Goal: Information Seeking & Learning: Understand process/instructions

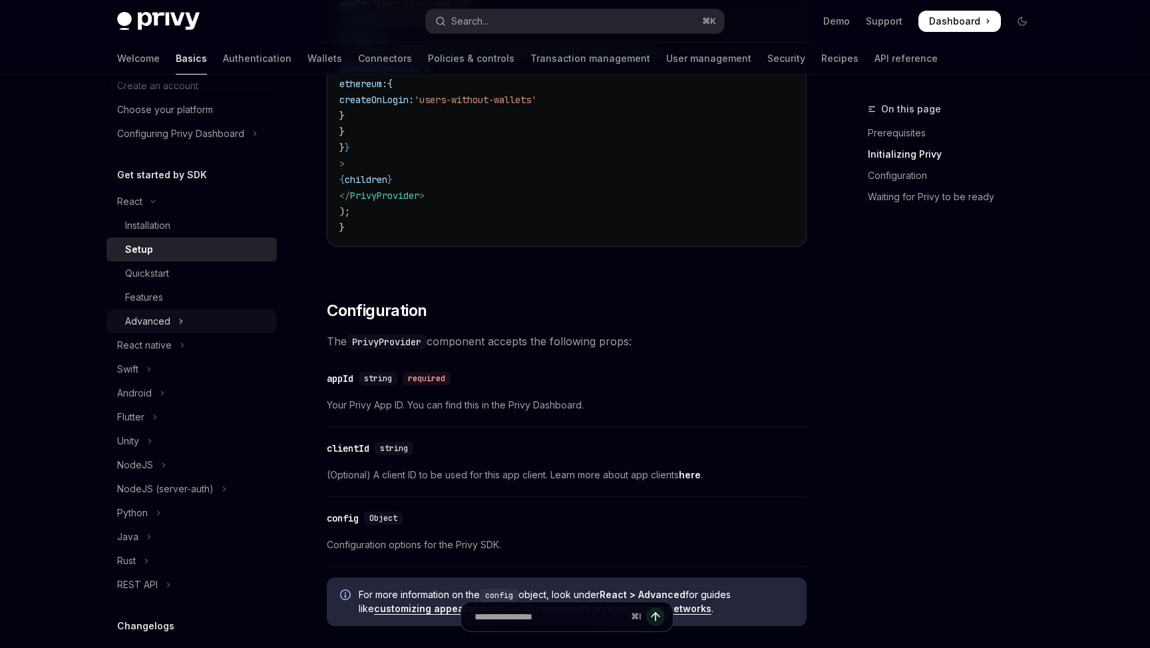
scroll to position [64, 0]
click at [189, 329] on button "Advanced" at bounding box center [191, 326] width 170 height 24
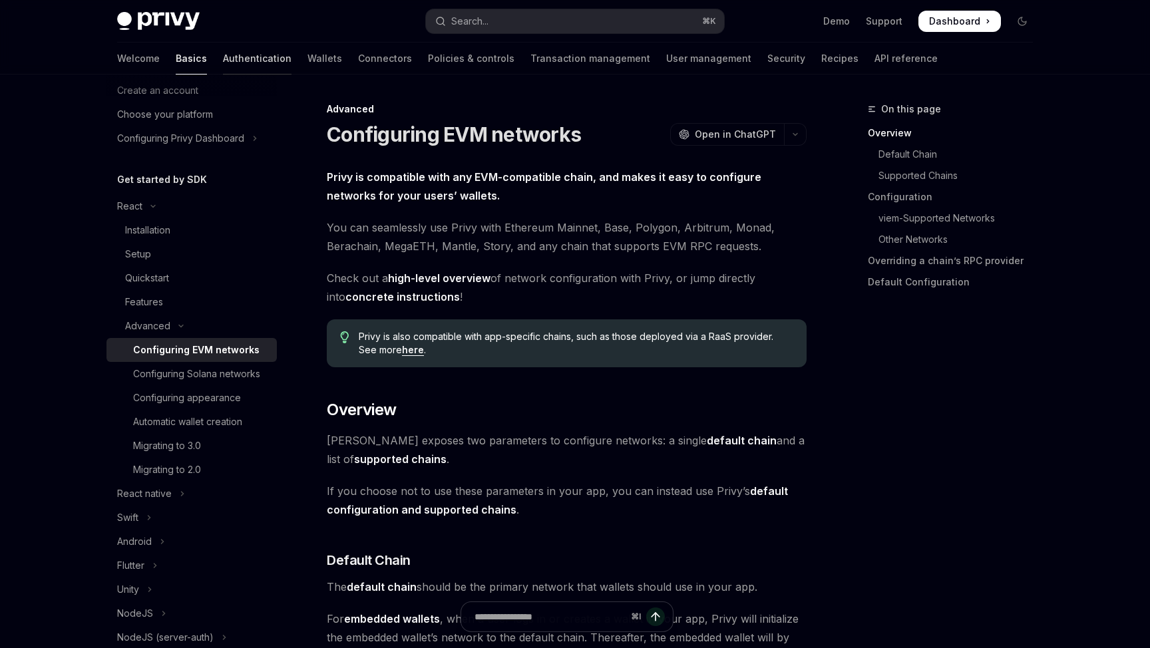
click at [223, 55] on link "Authentication" at bounding box center [257, 59] width 69 height 32
type textarea "*"
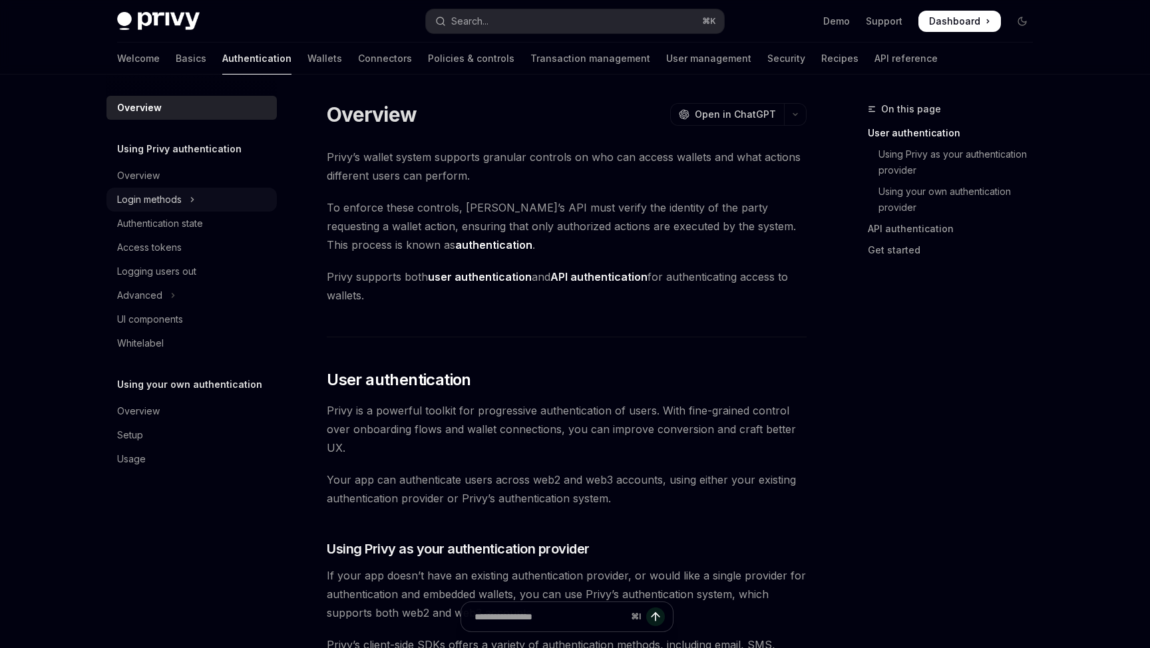
click at [183, 204] on button "Login methods" at bounding box center [191, 200] width 170 height 24
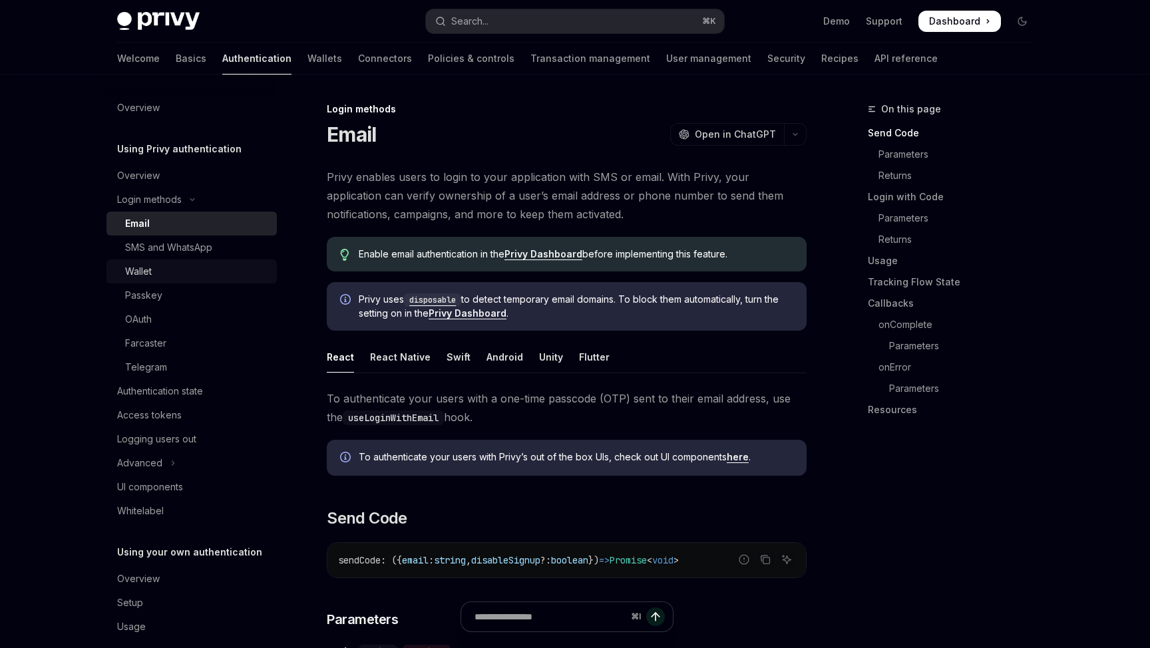
scroll to position [16, 0]
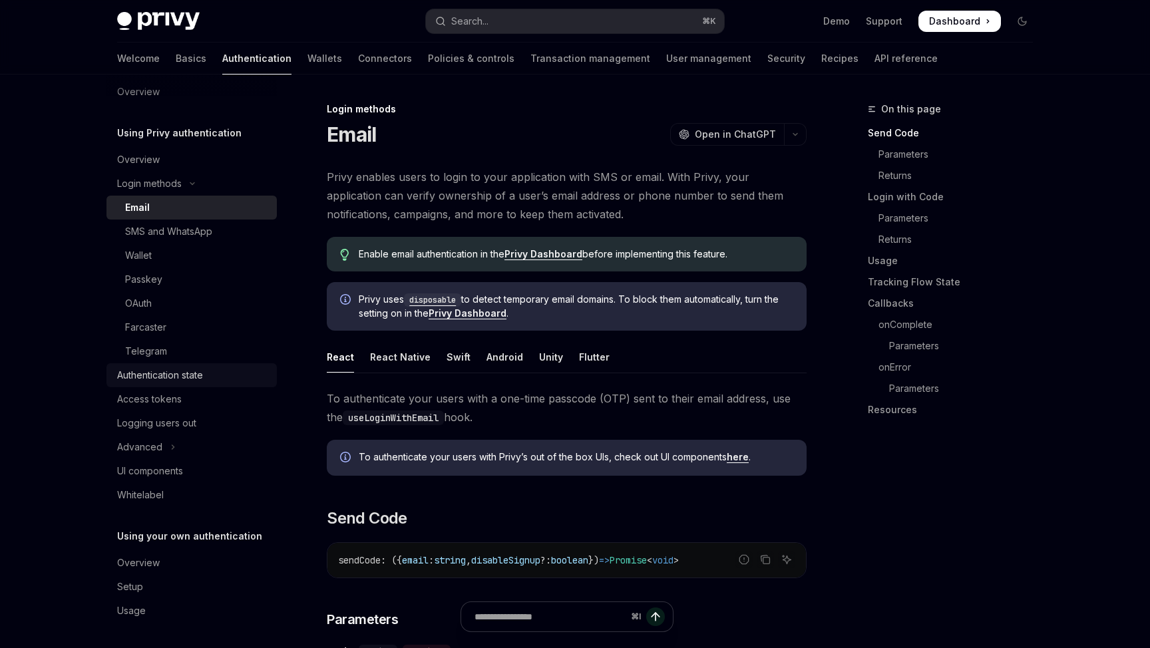
click at [170, 375] on div "Authentication state" at bounding box center [160, 375] width 86 height 16
type textarea "*"
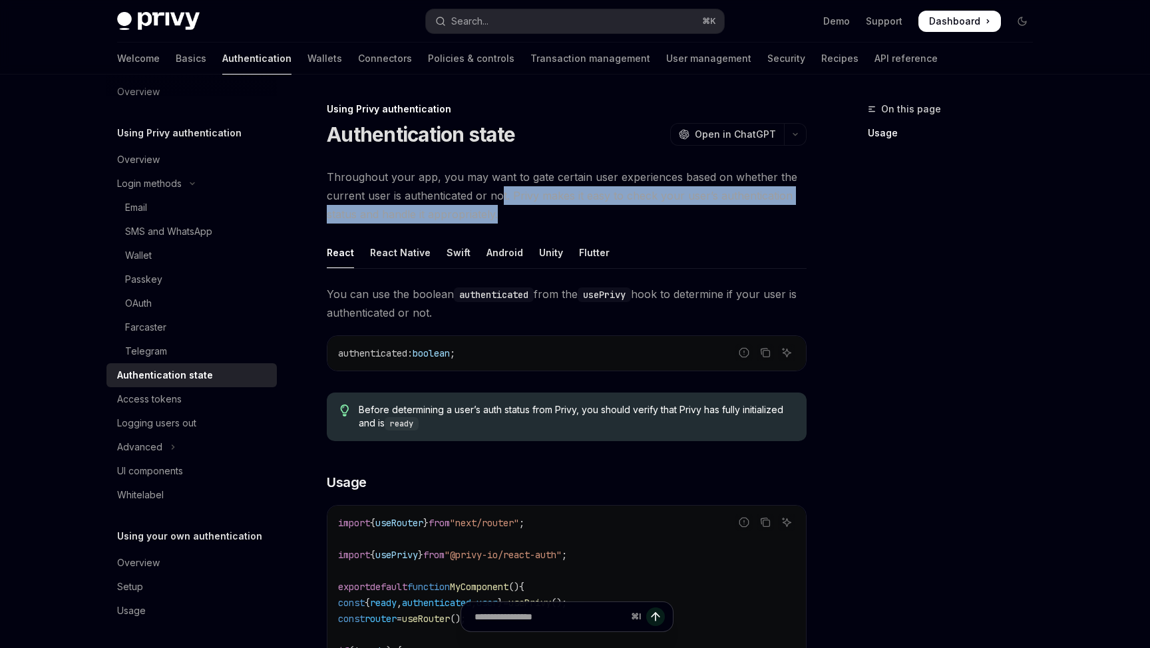
drag, startPoint x: 500, startPoint y: 193, endPoint x: 535, endPoint y: 208, distance: 38.4
click at [535, 208] on span "Throughout your app, you may want to gate certain user experiences based on whe…" at bounding box center [567, 196] width 480 height 56
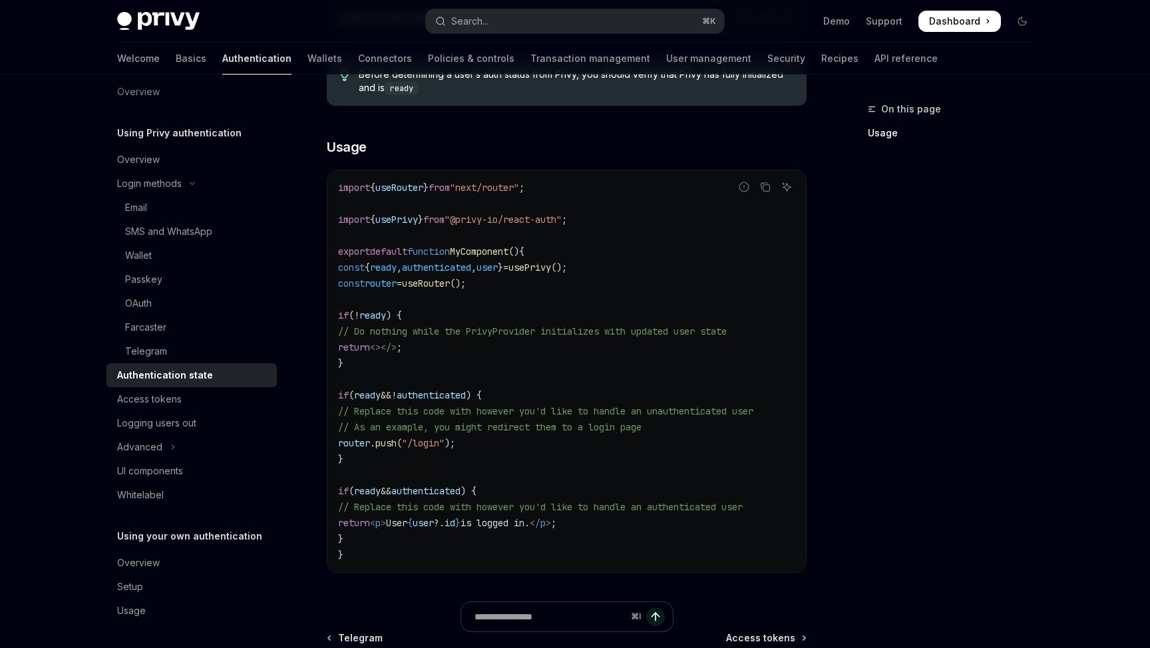
scroll to position [367, 0]
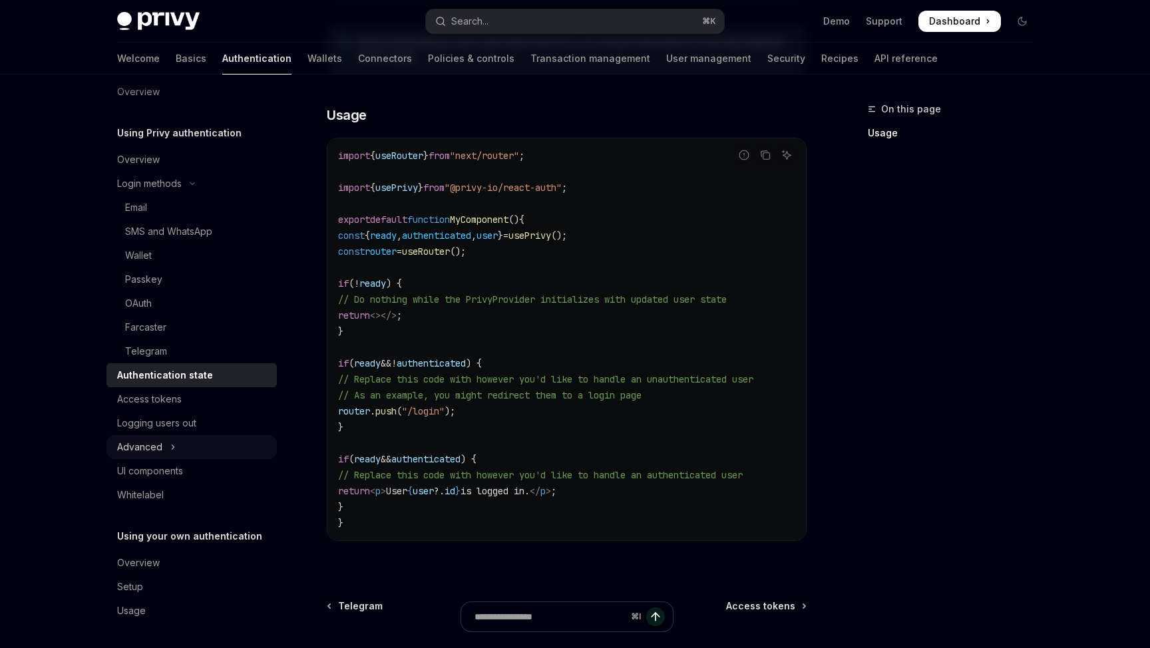
click at [174, 447] on icon "Toggle Advanced section" at bounding box center [172, 447] width 5 height 16
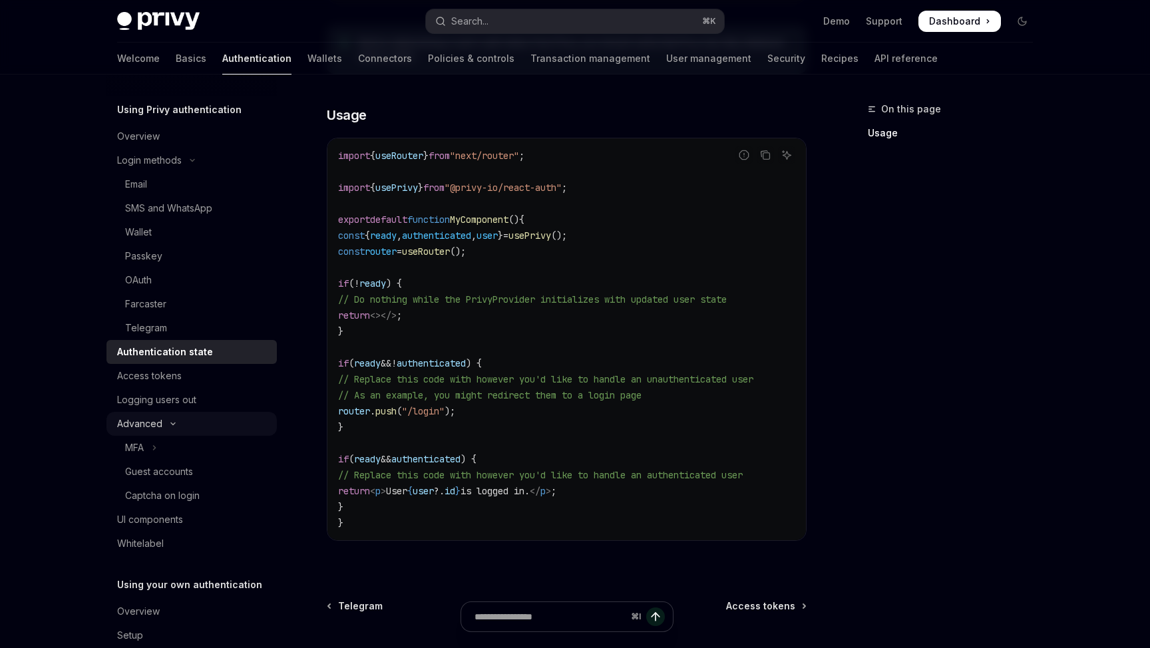
scroll to position [44, 0]
